Goal: Check status

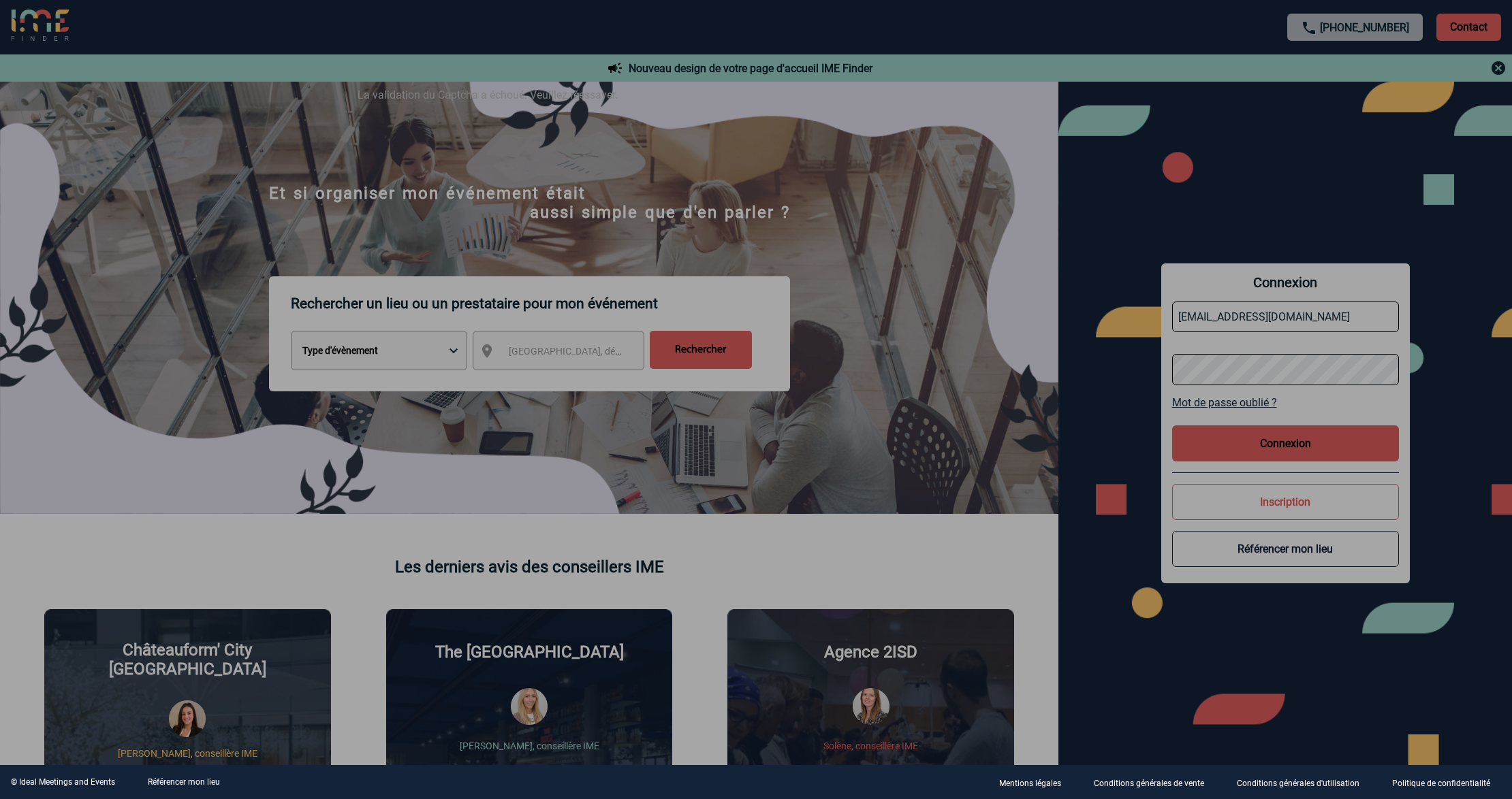
click at [1200, 335] on div at bounding box center [756, 399] width 1512 height 799
click at [1238, 334] on div at bounding box center [756, 399] width 1512 height 799
click at [1247, 316] on div at bounding box center [756, 399] width 1512 height 799
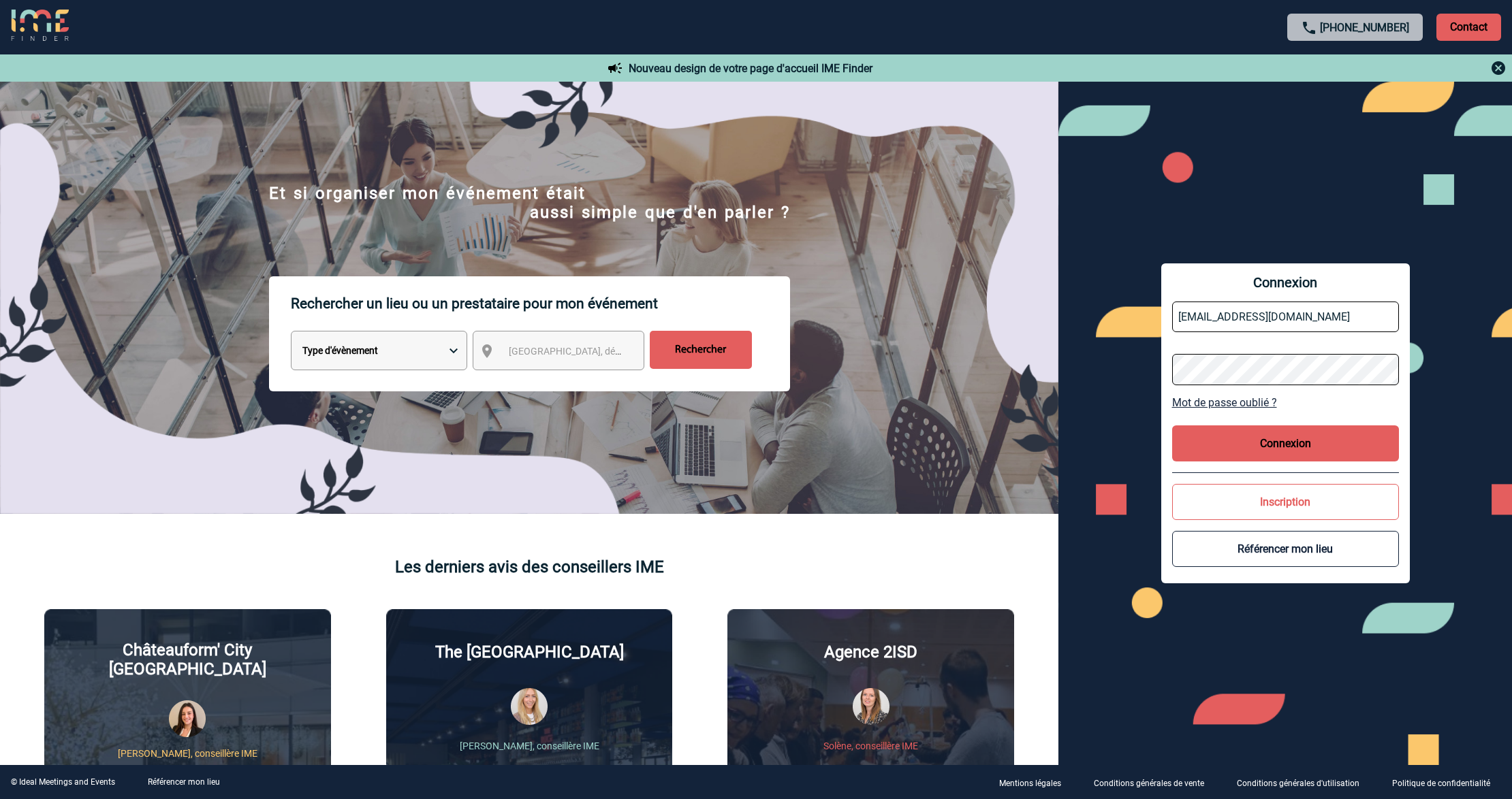
click at [1203, 308] on input "[EMAIL_ADDRESS][DOMAIN_NAME]" at bounding box center [1286, 317] width 227 height 31
click at [1264, 424] on div "Connexion [EMAIL_ADDRESS][DOMAIN_NAME] Mot de passe oublié ? Connexion Inscript…" at bounding box center [1285, 423] width 249 height 319
click at [1250, 441] on button "Connexion" at bounding box center [1286, 443] width 227 height 36
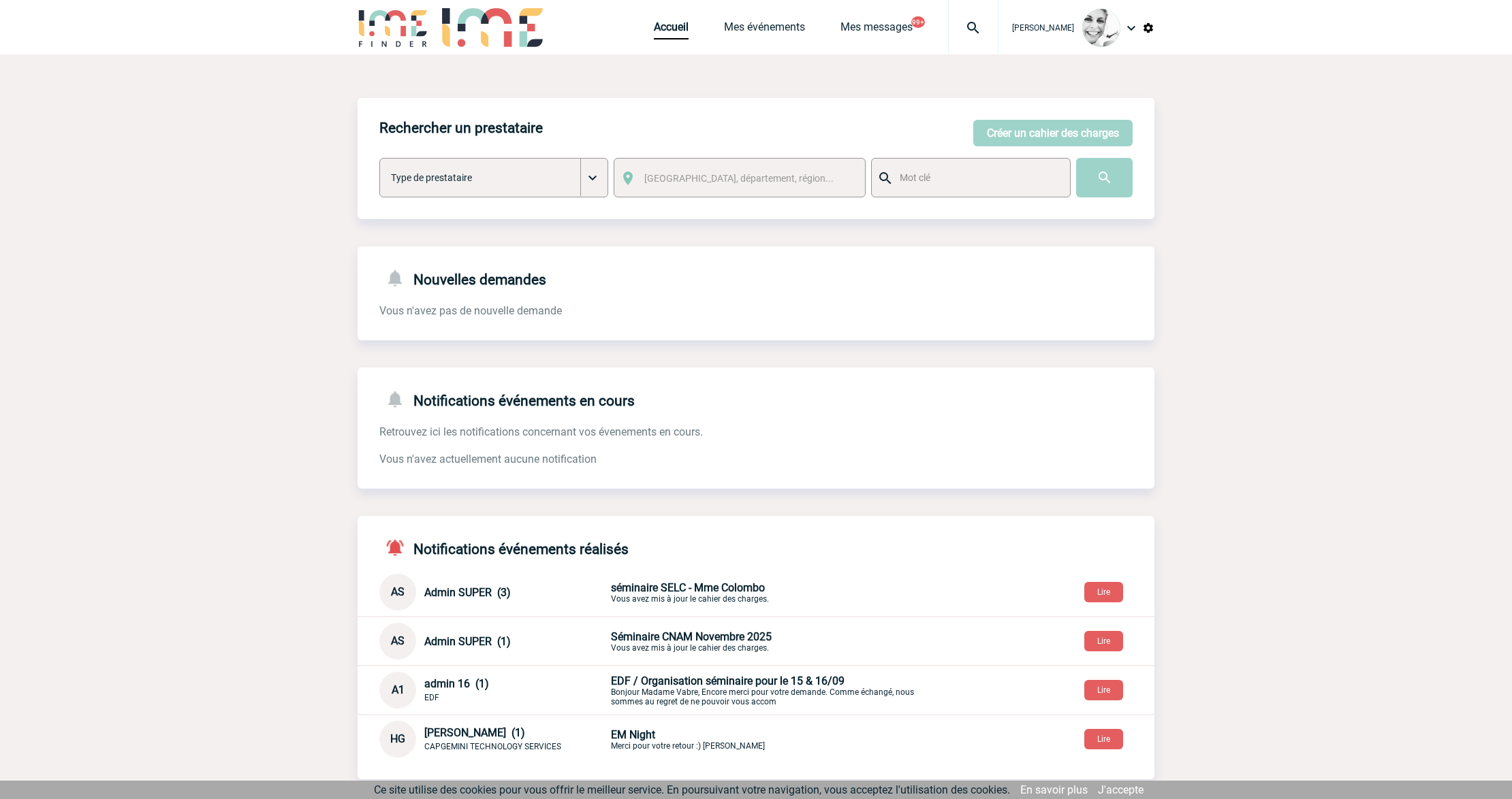
click at [989, 34] on img at bounding box center [973, 28] width 49 height 16
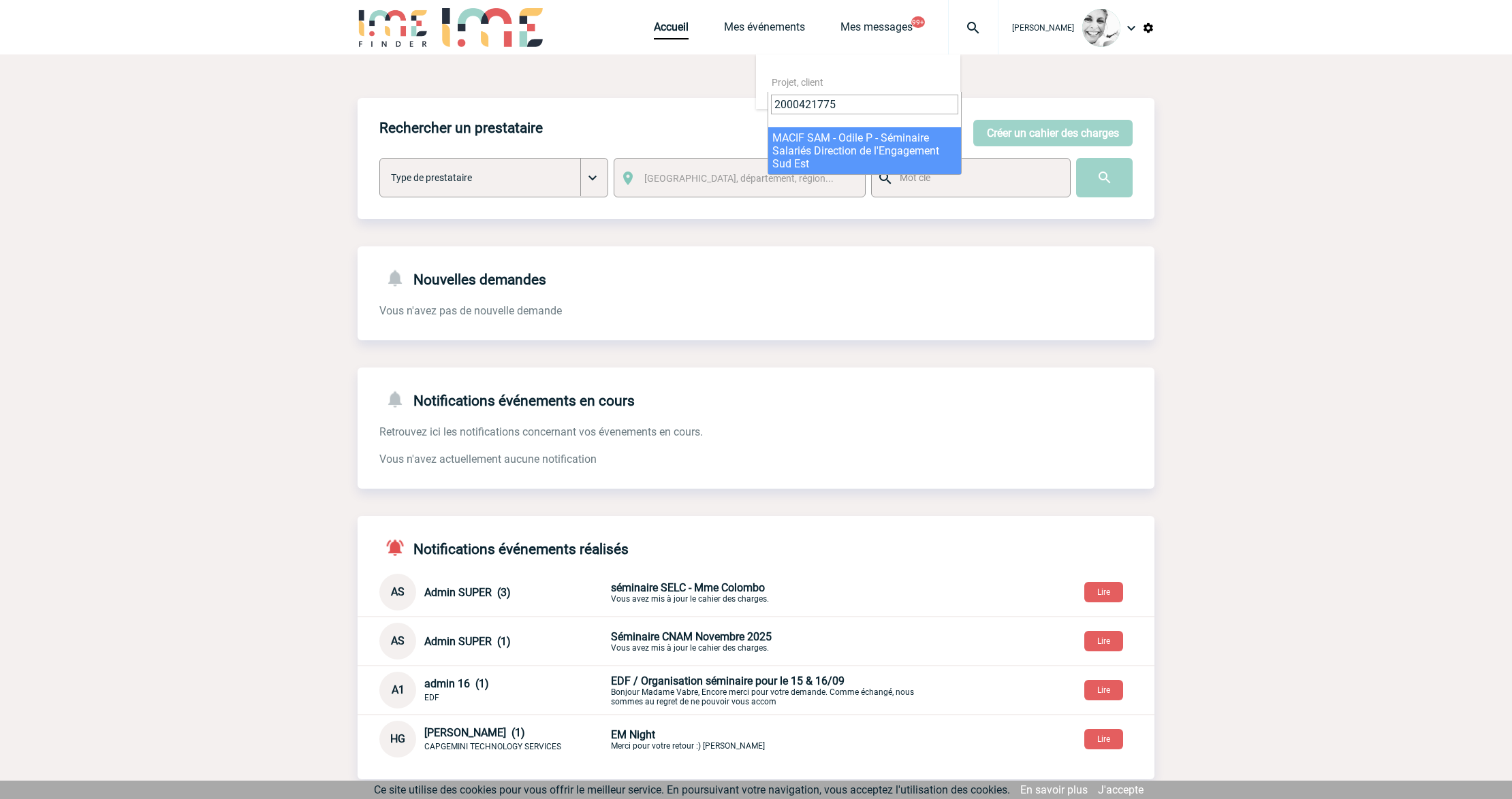
type input "2000421775"
drag, startPoint x: 797, startPoint y: 139, endPoint x: 797, endPoint y: 268, distance: 129.0
select select "21276"
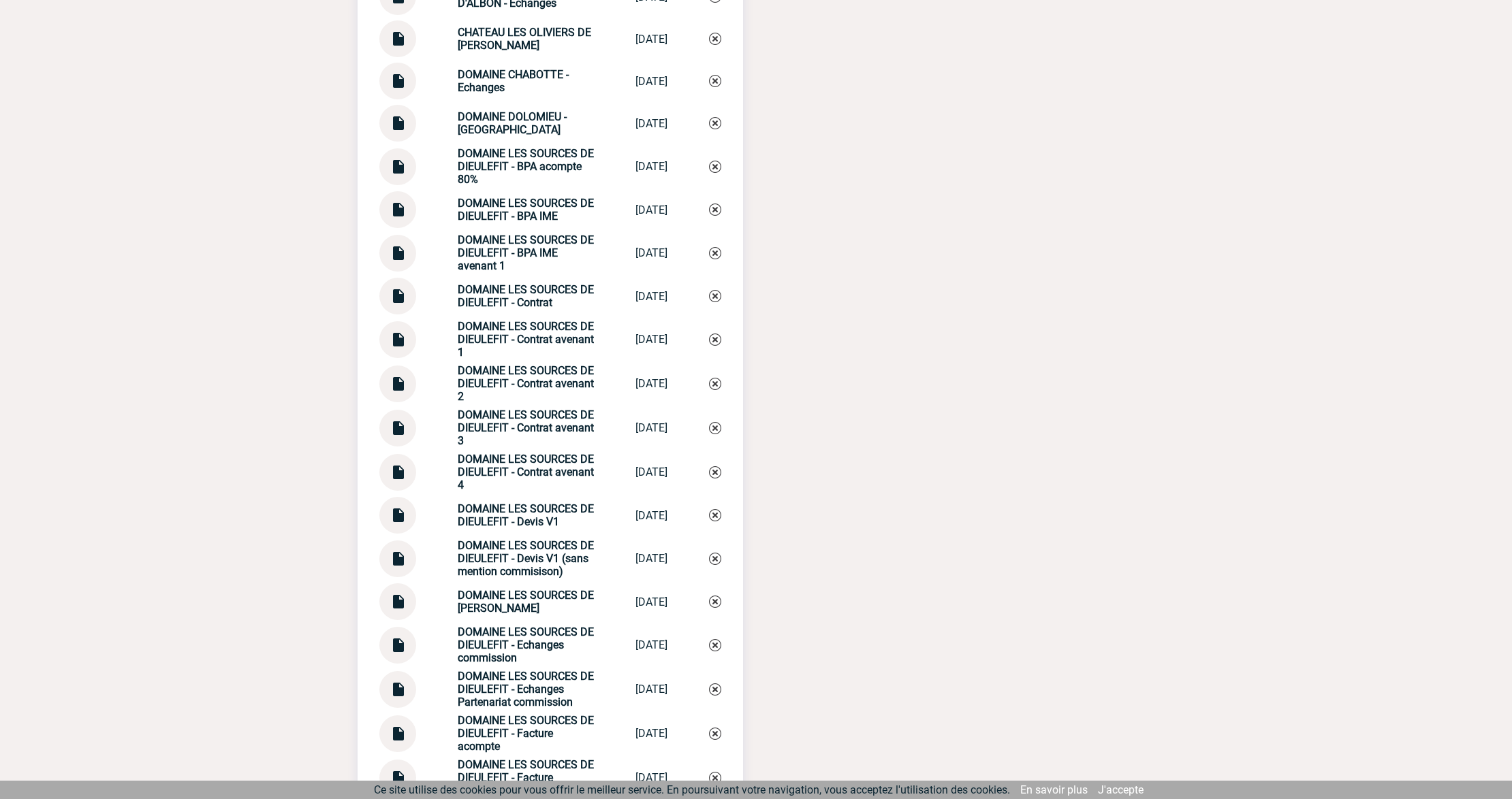
scroll to position [1906, 0]
